Goal: Navigation & Orientation: Find specific page/section

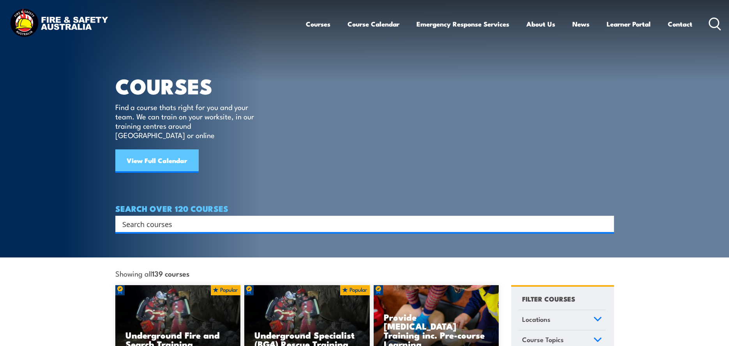
click at [167, 151] on link "View Full Calendar" at bounding box center [156, 160] width 83 height 23
click at [366, 24] on link "Course Calendar" at bounding box center [374, 24] width 52 height 21
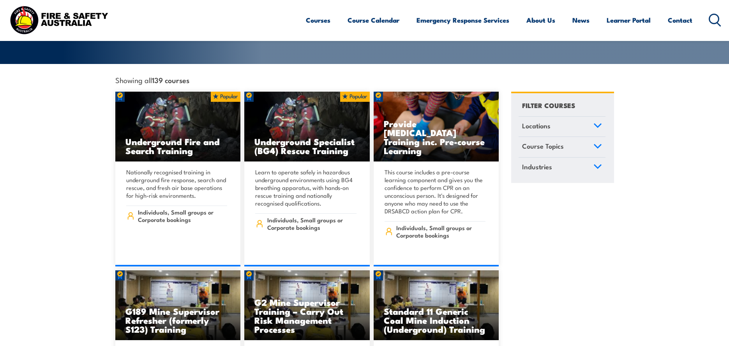
scroll to position [195, 0]
